Goal: Find specific page/section: Find specific page/section

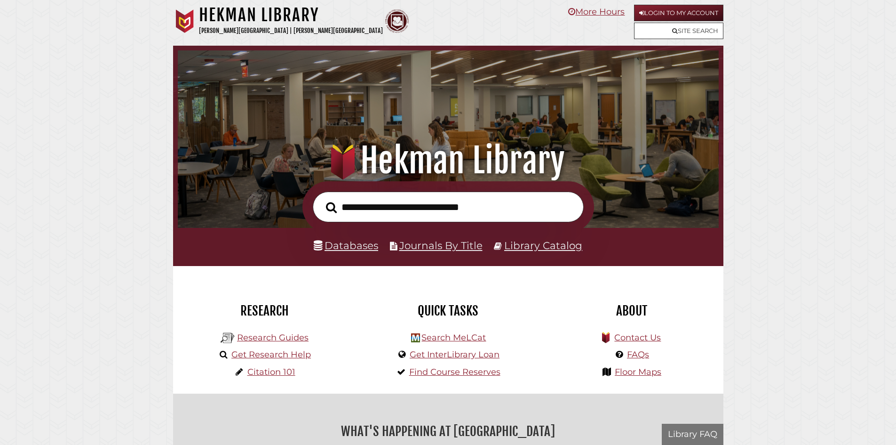
scroll to position [179, 536]
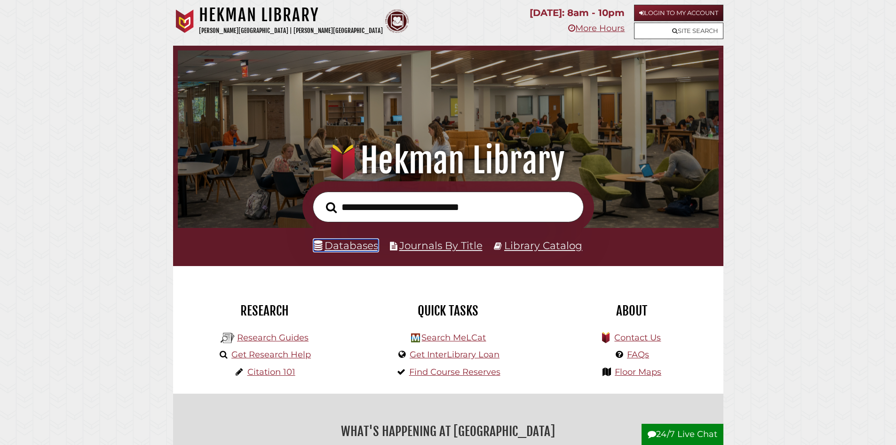
click at [341, 243] on link "Databases" at bounding box center [346, 245] width 64 height 12
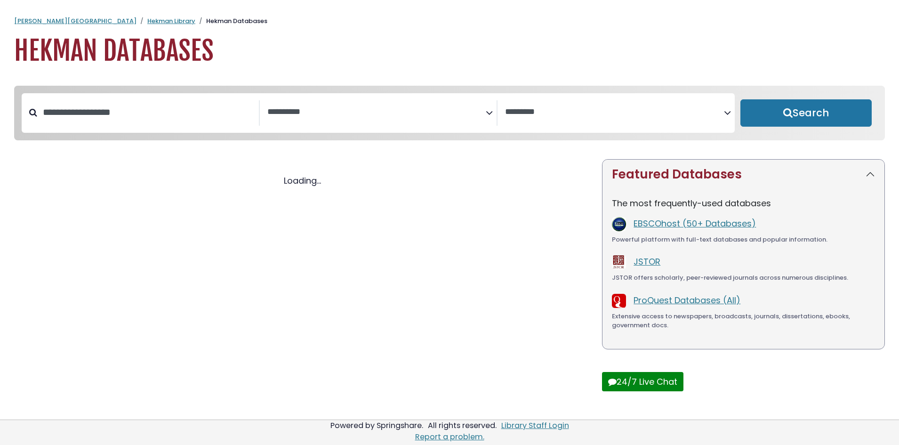
select select "Database Subject Filter"
select select "Database Vendors Filter"
select select "Database Subject Filter"
select select "Database Vendors Filter"
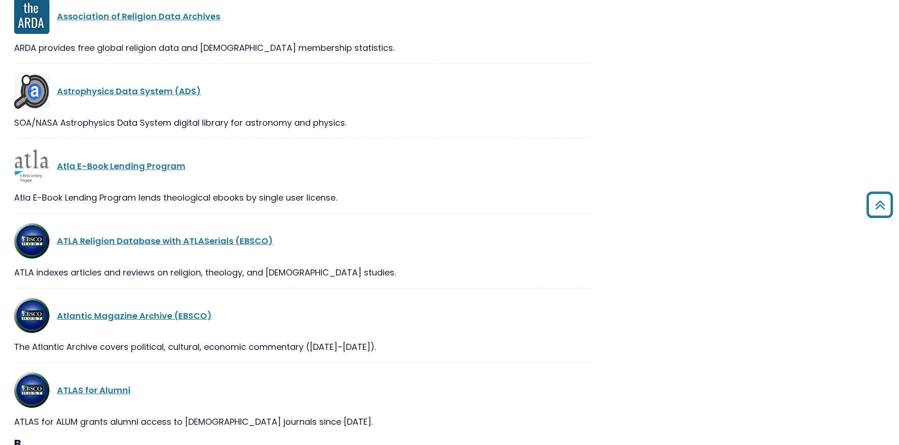
scroll to position [2400, 0]
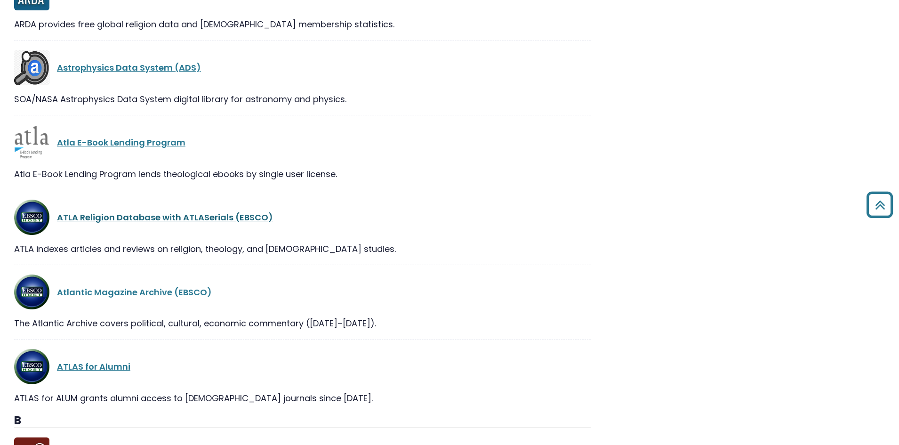
click at [128, 216] on link "ATLA Religion Database with ATLASerials (EBSCO)" at bounding box center [165, 217] width 216 height 12
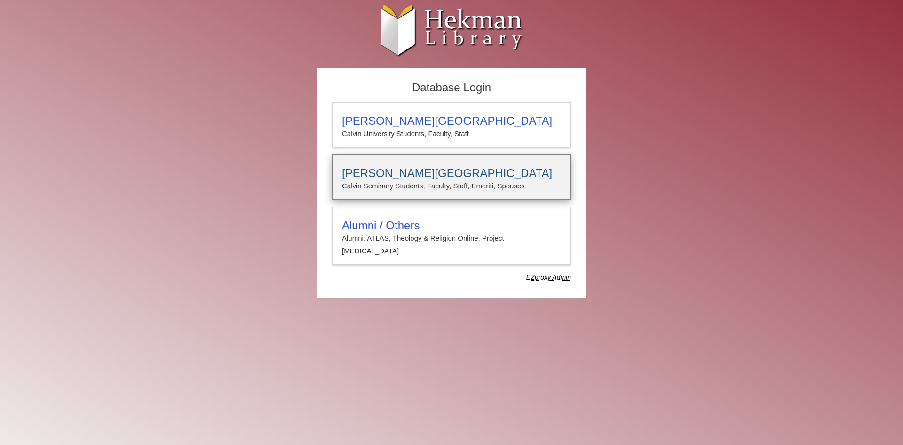
type input "**********"
click at [429, 173] on h3 "Calvin Theological Seminary" at bounding box center [451, 173] width 219 height 13
